Goal: Transaction & Acquisition: Purchase product/service

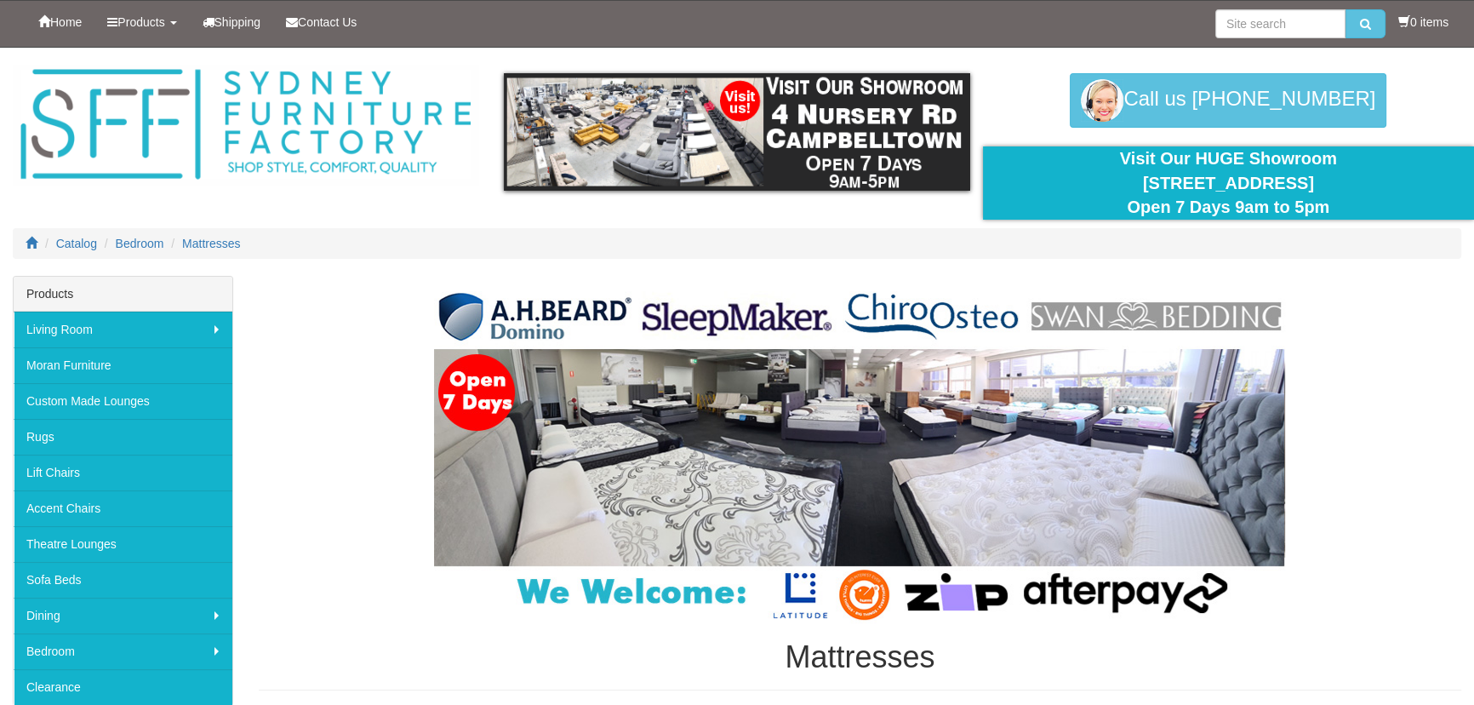
scroll to position [231, 0]
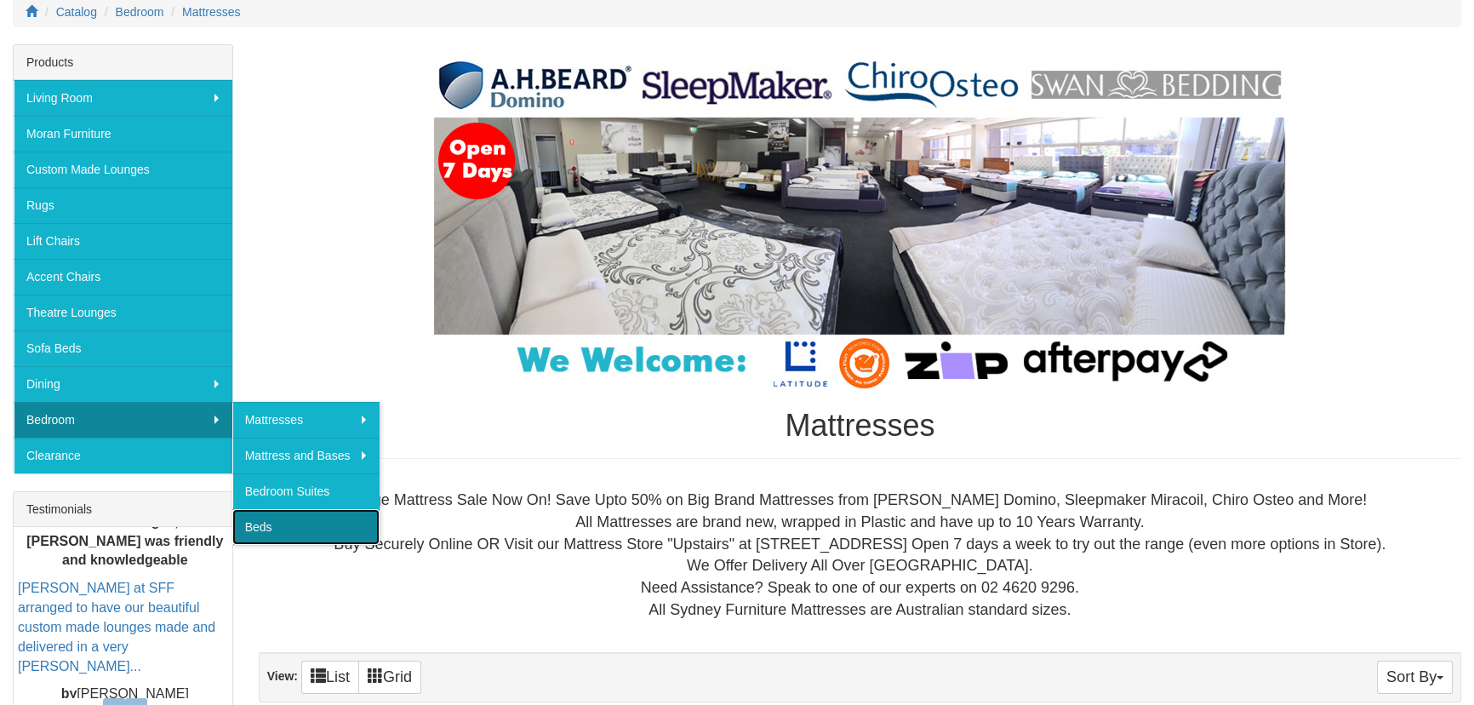
click at [341, 514] on link "Beds" at bounding box center [306, 527] width 148 height 36
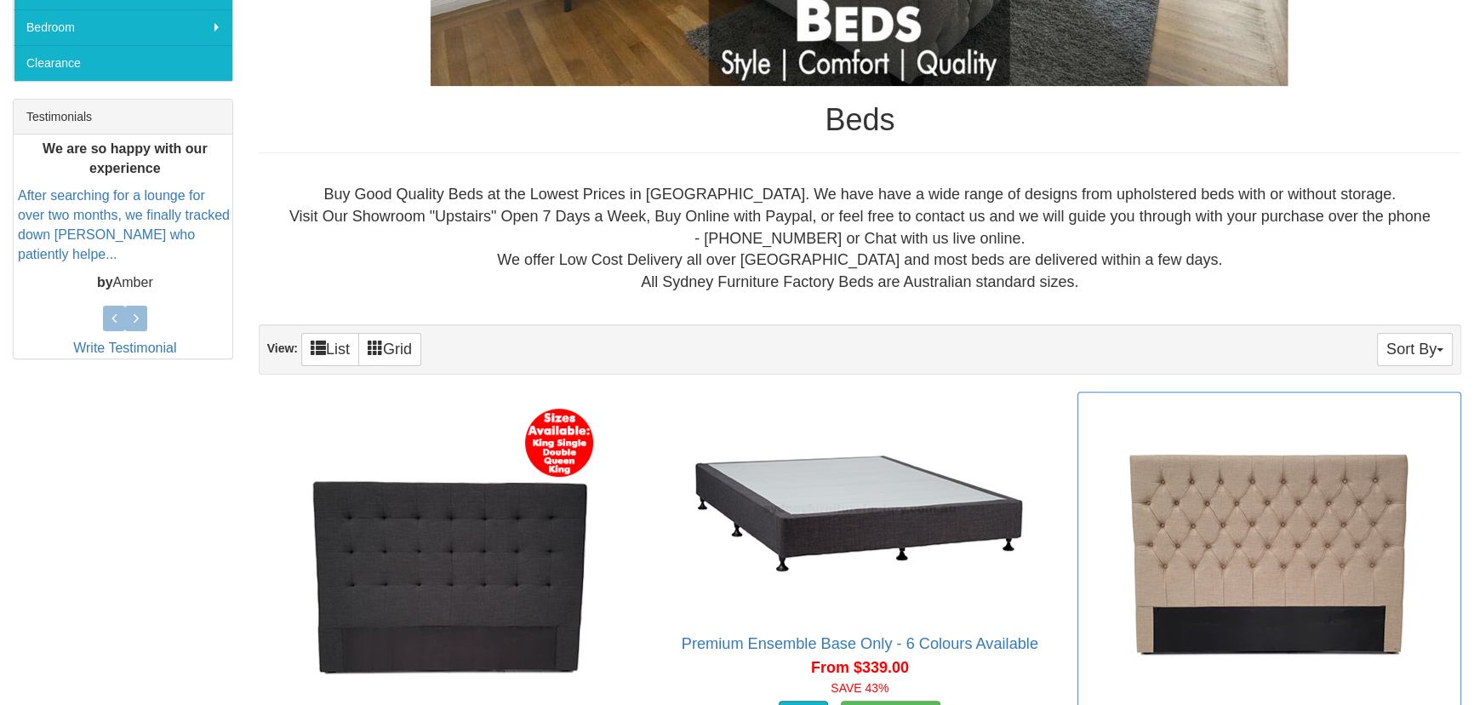
scroll to position [774, 0]
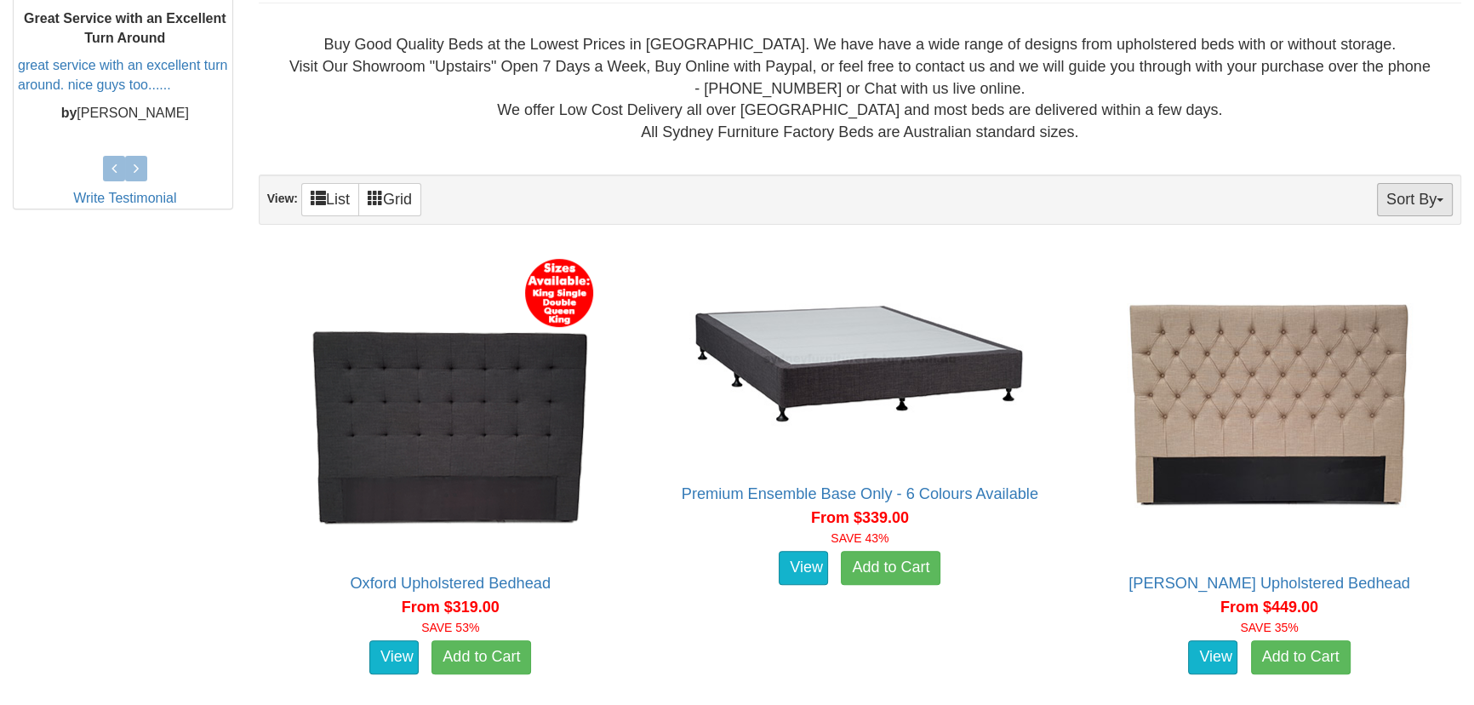
click at [1414, 197] on button "Sort By" at bounding box center [1415, 199] width 76 height 33
click at [1362, 252] on link "Price+" at bounding box center [1384, 256] width 134 height 22
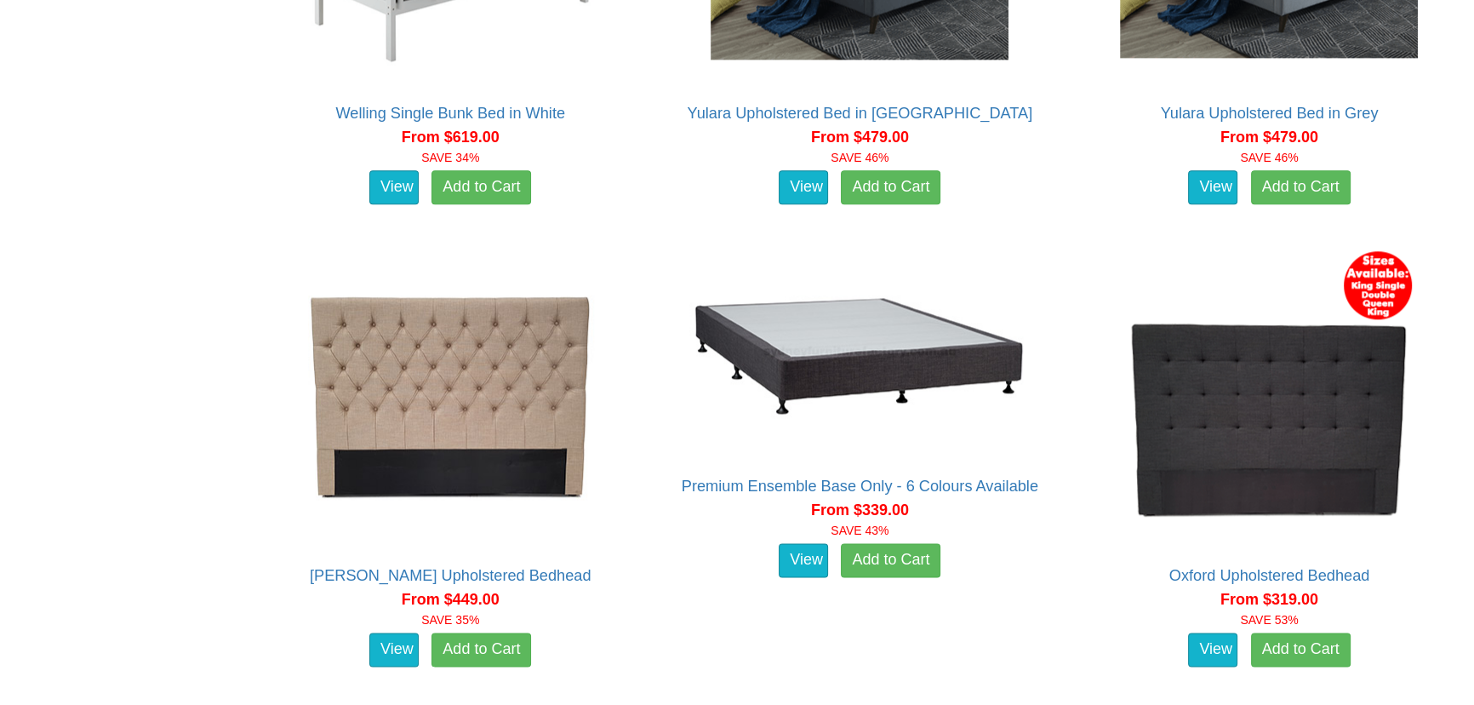
scroll to position [3011, 0]
